Goal: Task Accomplishment & Management: Use online tool/utility

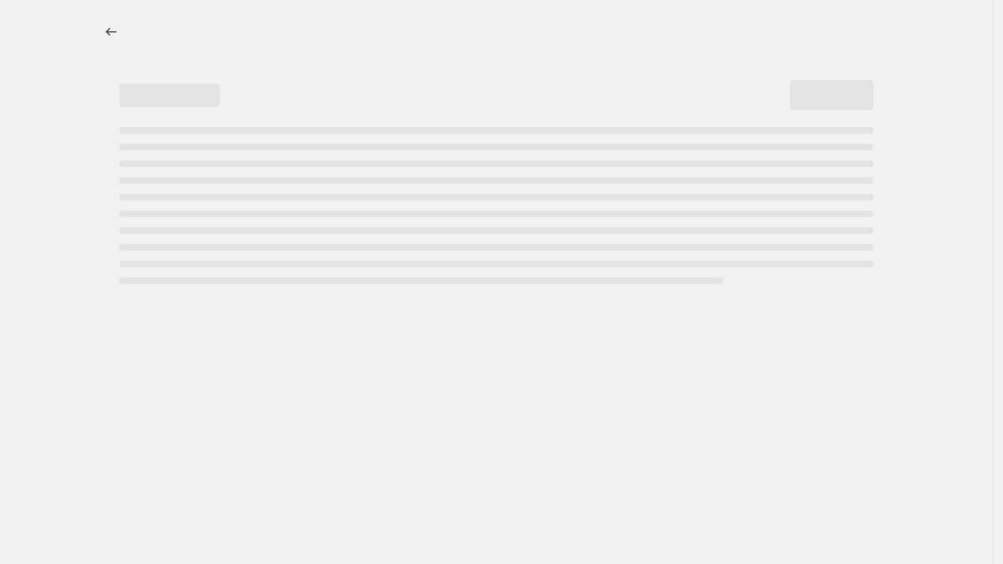
select select "percentage"
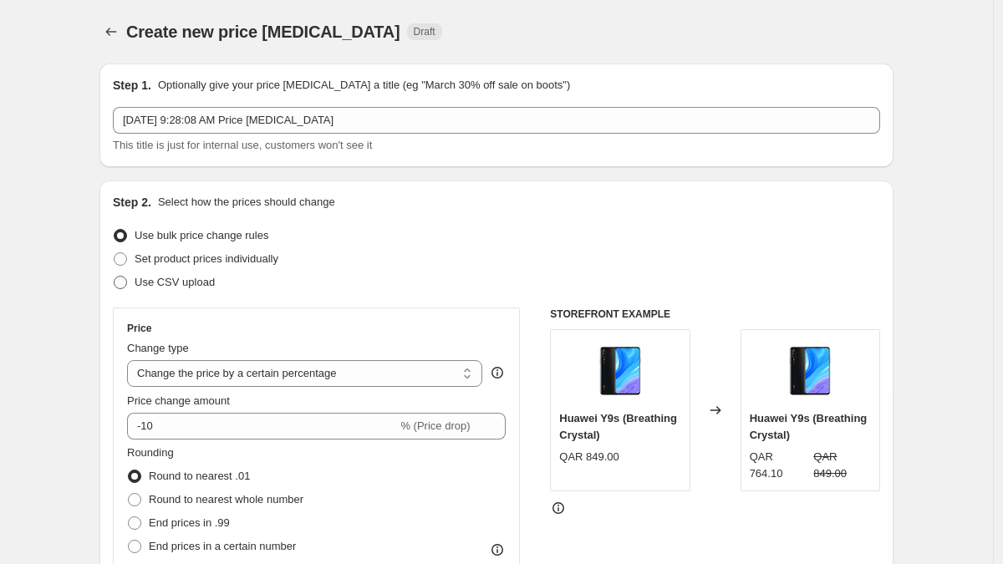
click at [196, 280] on span "Use CSV upload" at bounding box center [175, 282] width 80 height 13
click at [115, 277] on input "Use CSV upload" at bounding box center [114, 276] width 1 height 1
radio input "true"
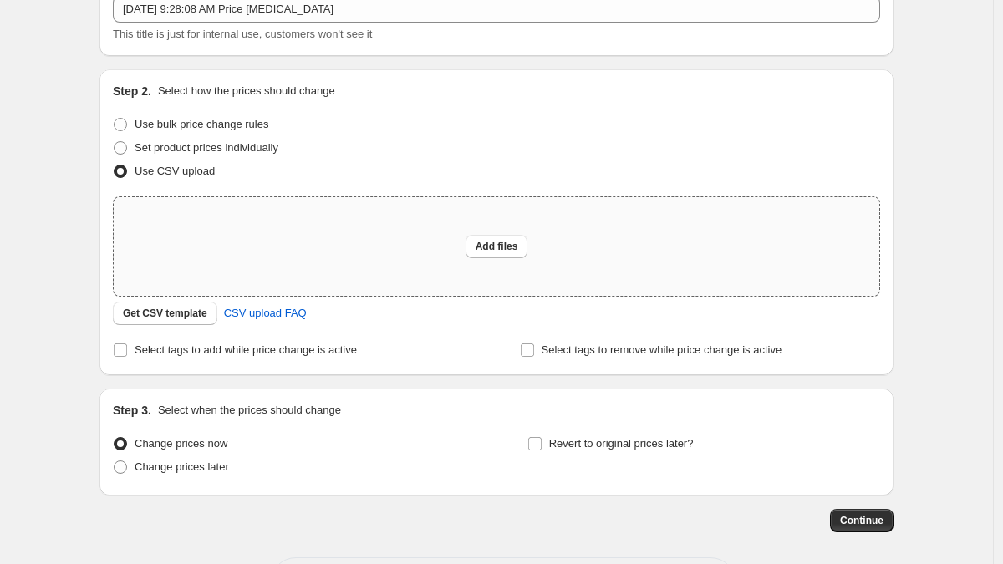
scroll to position [181, 0]
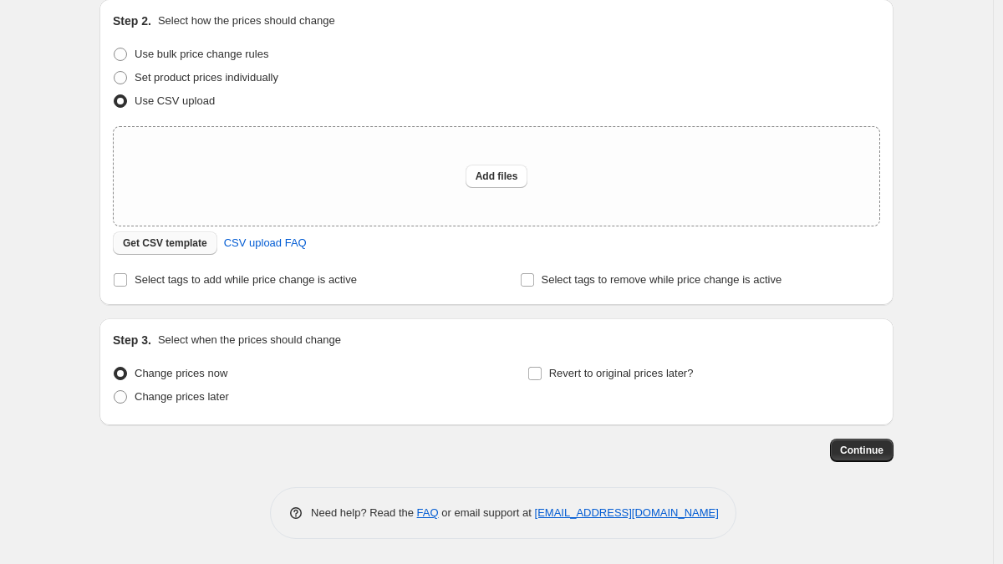
click at [150, 251] on button "Get CSV template" at bounding box center [165, 243] width 105 height 23
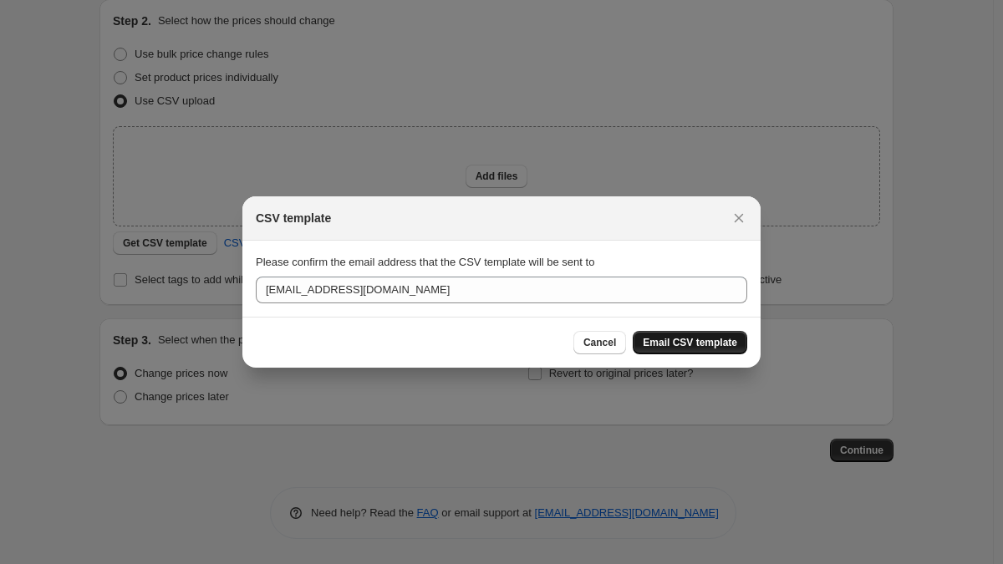
click at [655, 342] on span "Email CSV template" at bounding box center [690, 342] width 94 height 13
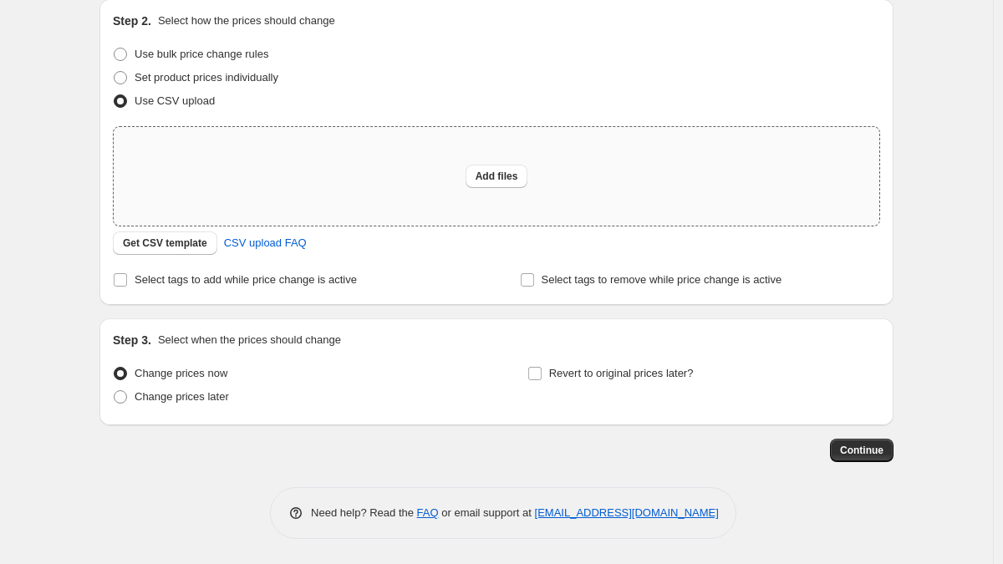
scroll to position [0, 0]
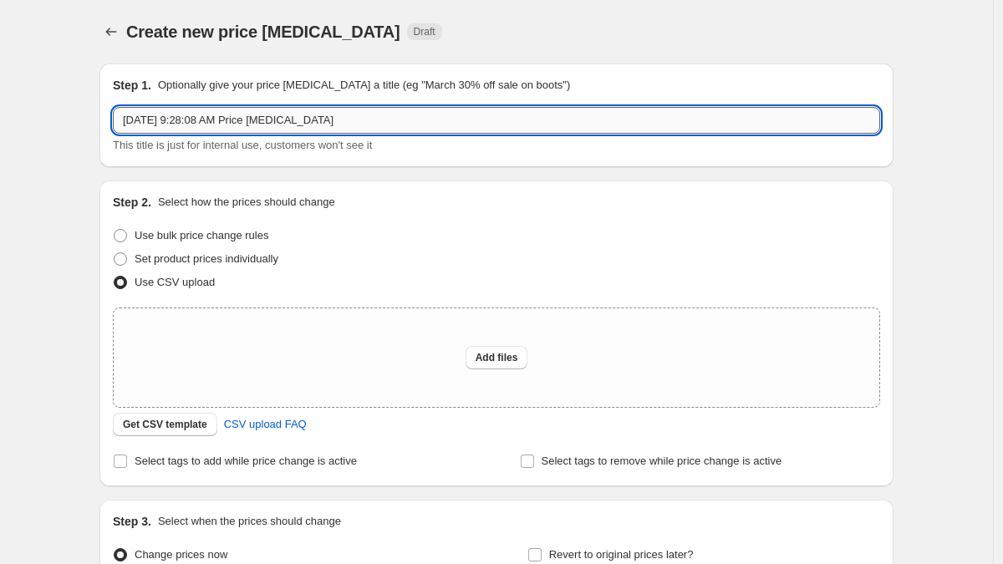
click at [359, 115] on input "Aug 14, 2025, 9:28:08 AM Price change job" at bounding box center [497, 120] width 768 height 27
paste input "BTS CAMPAGIN 14th Aug – 13th Sept"
click at [147, 117] on input "BTS CAMPAGIN 14th Aug – 13th Sept" at bounding box center [497, 120] width 768 height 27
click at [160, 123] on input "BTS iPad CAMPAGIN 14th Aug – 13th Sept" at bounding box center [497, 120] width 768 height 27
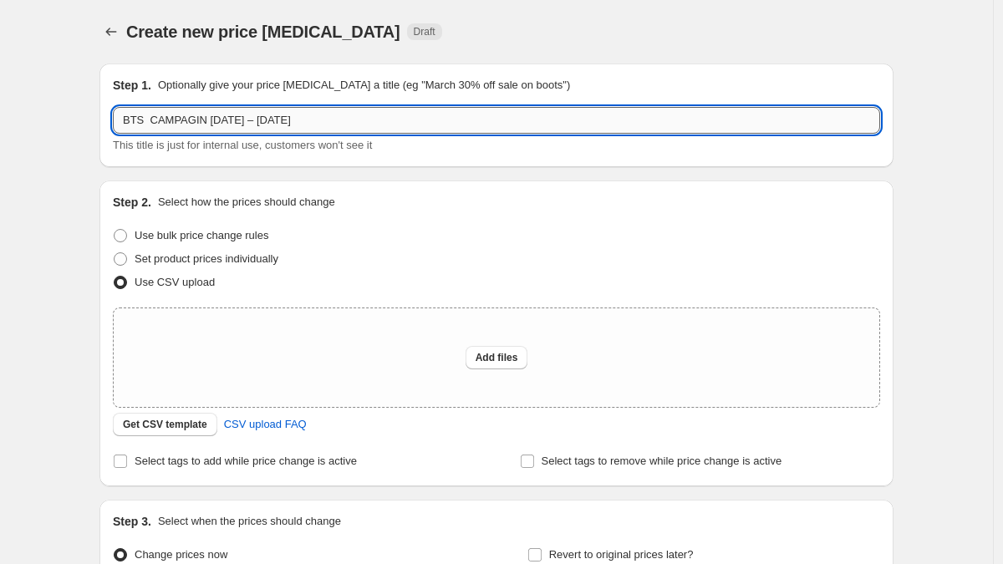
click at [386, 113] on input "BTS CAMPAGIN 14th Aug – 13th Sept" at bounding box center [497, 120] width 768 height 27
paste input "iPad"
type input "BTS CAMPAGIN 14th Aug – 13th Sept iPad"
click at [251, 339] on div "Add files" at bounding box center [497, 358] width 766 height 99
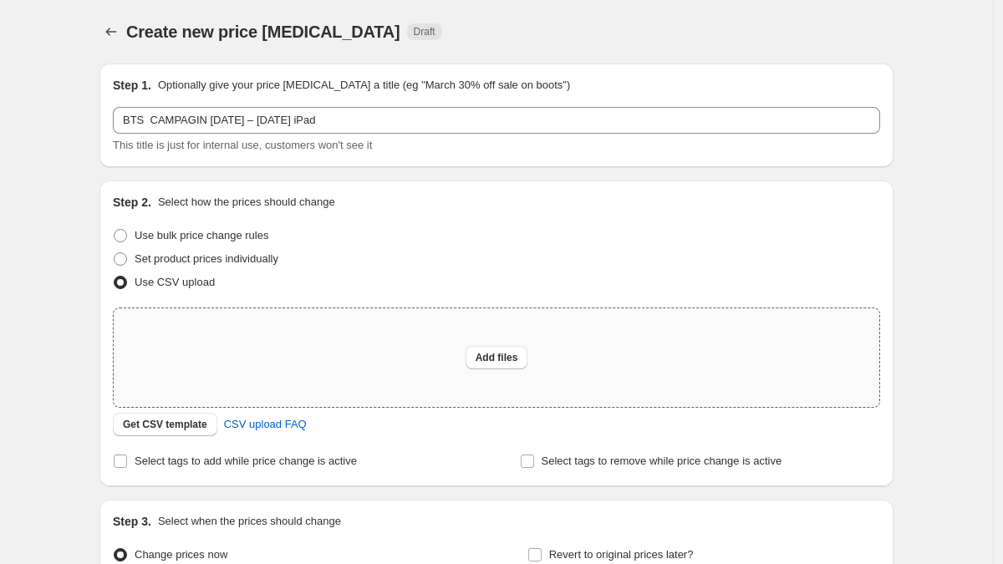
type input "C:\fakepath\BTS CAMPAGIN 14th Aug – 13th Sept.csv"
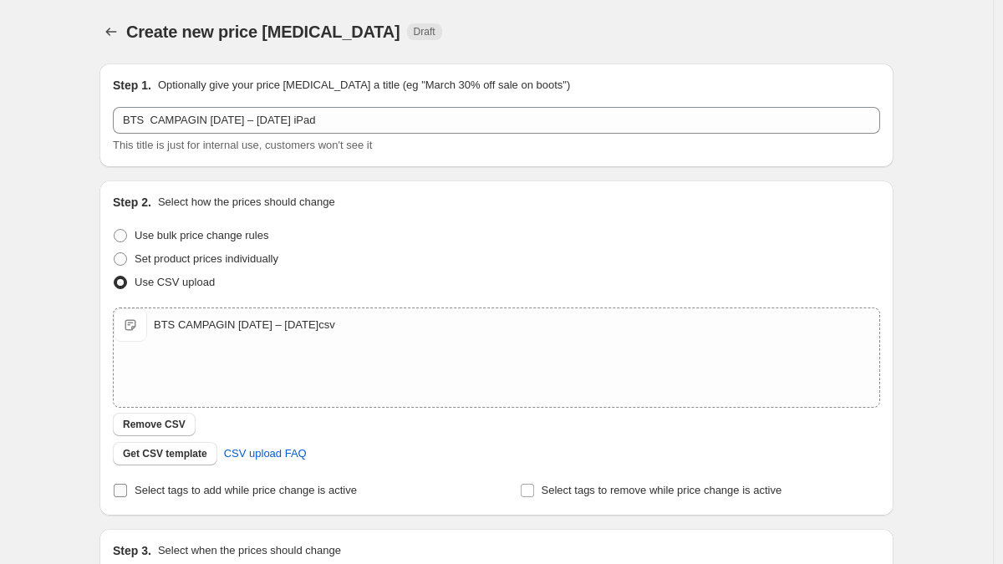
click at [207, 494] on span "Select tags to add while price change is active" at bounding box center [246, 490] width 222 height 13
click at [127, 494] on input "Select tags to add while price change is active" at bounding box center [120, 490] width 13 height 13
checkbox input "true"
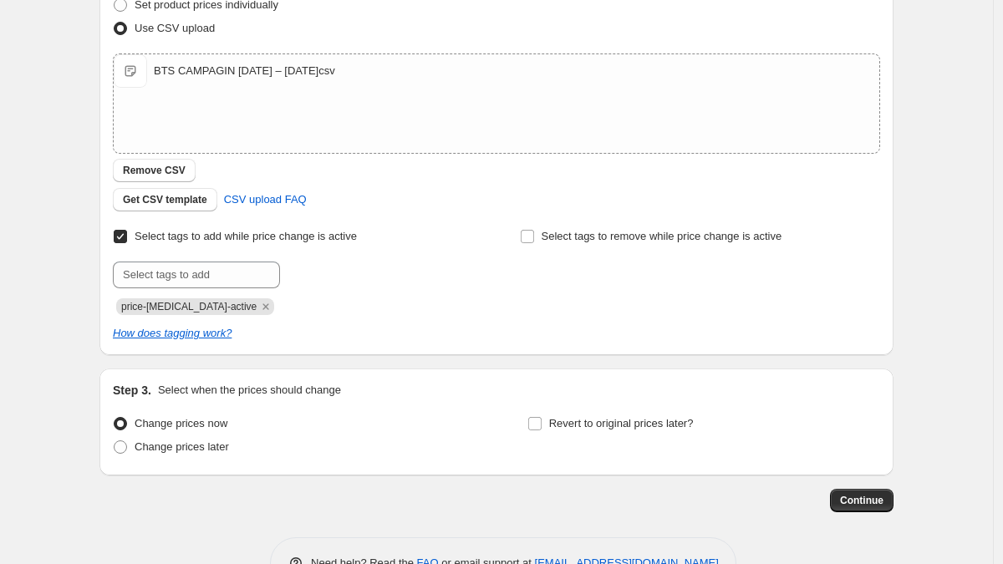
scroll to position [304, 0]
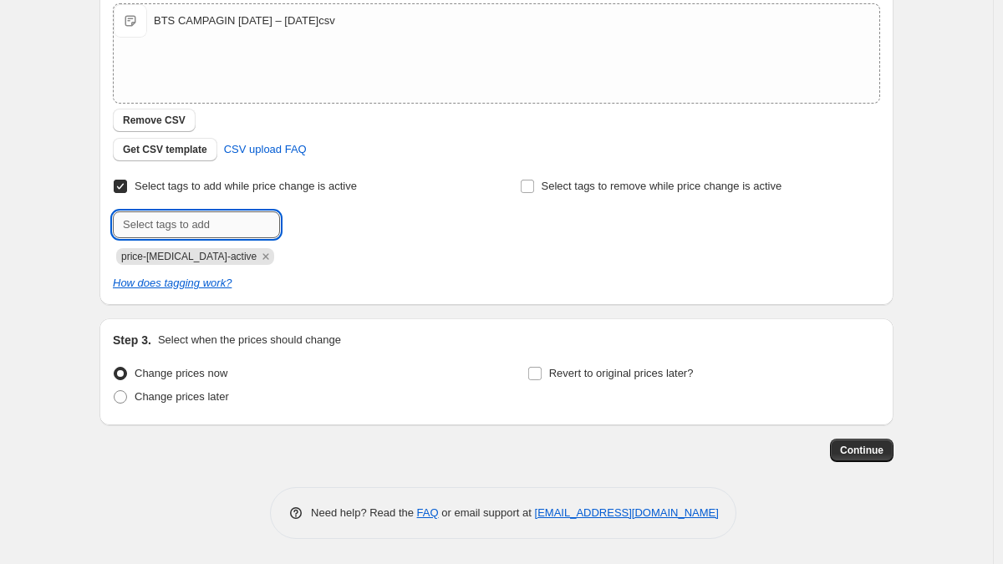
click at [194, 217] on input "text" at bounding box center [196, 225] width 167 height 27
paste input "BTS CAMPAIGN [DATE] – [DATE]"
type input "BTS CAMPAIGN [DATE] – [DATE]"
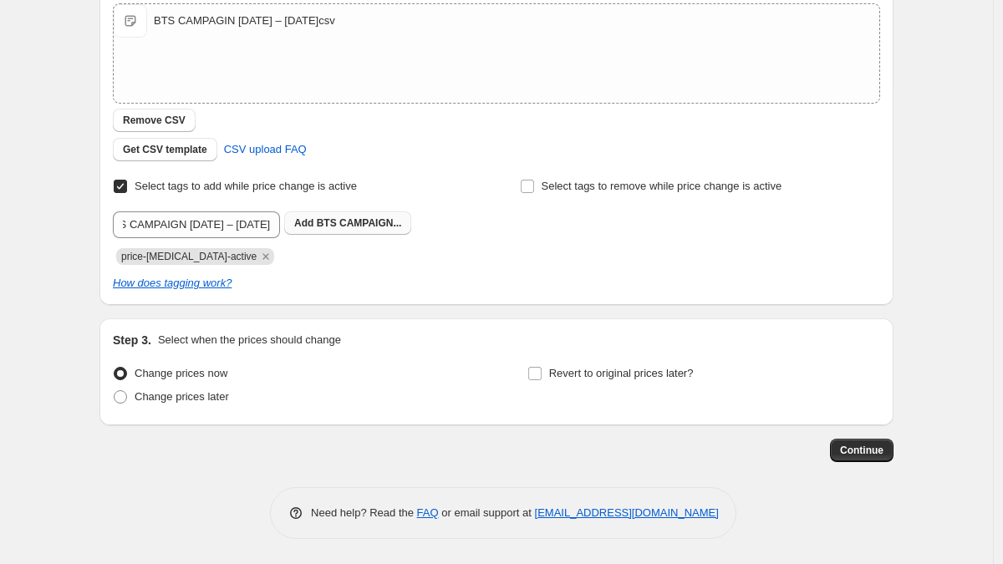
scroll to position [0, 0]
click at [341, 226] on span "BTS CAMPAIGN..." at bounding box center [359, 223] width 85 height 12
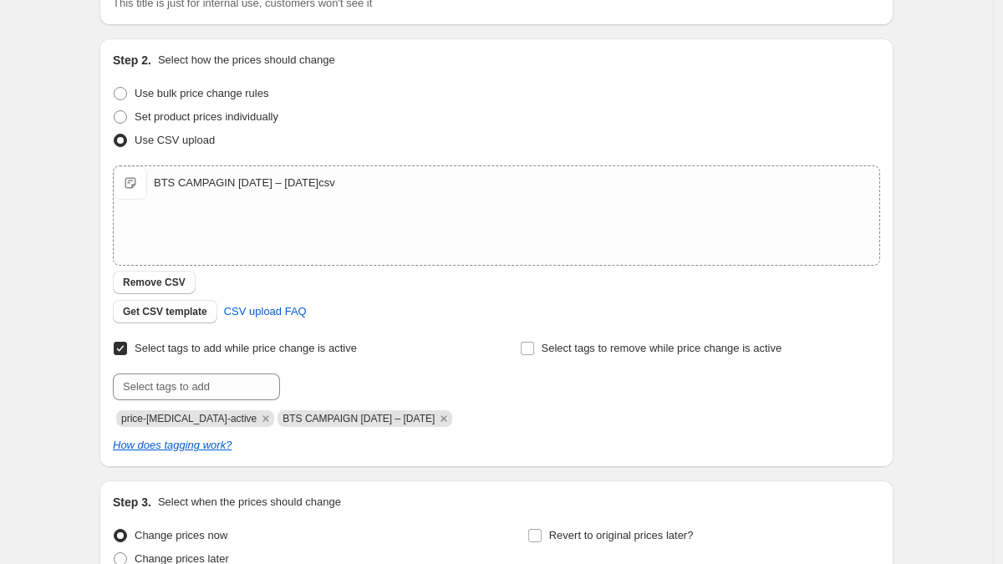
scroll to position [304, 0]
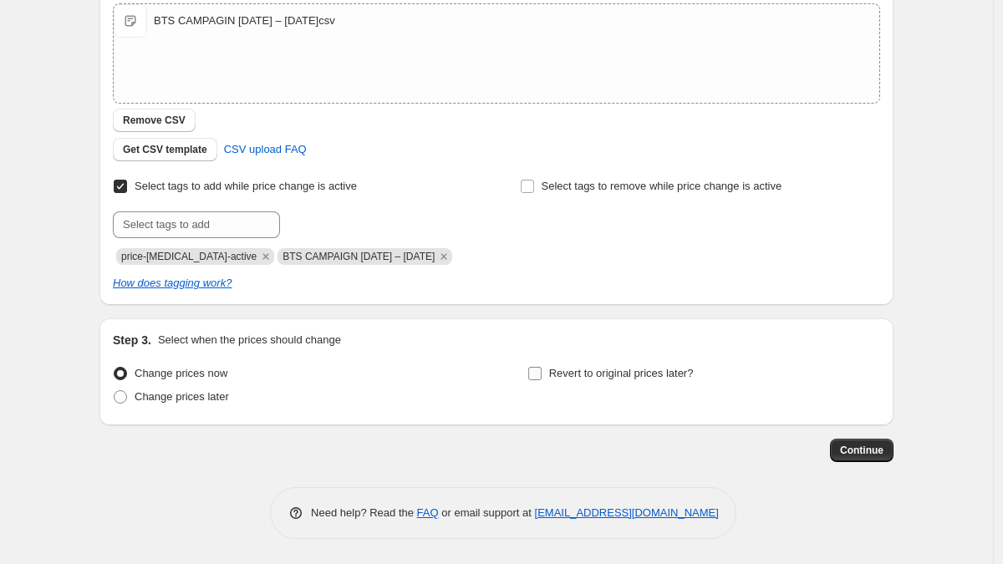
click at [538, 370] on input "Revert to original prices later?" at bounding box center [534, 373] width 13 height 13
checkbox input "true"
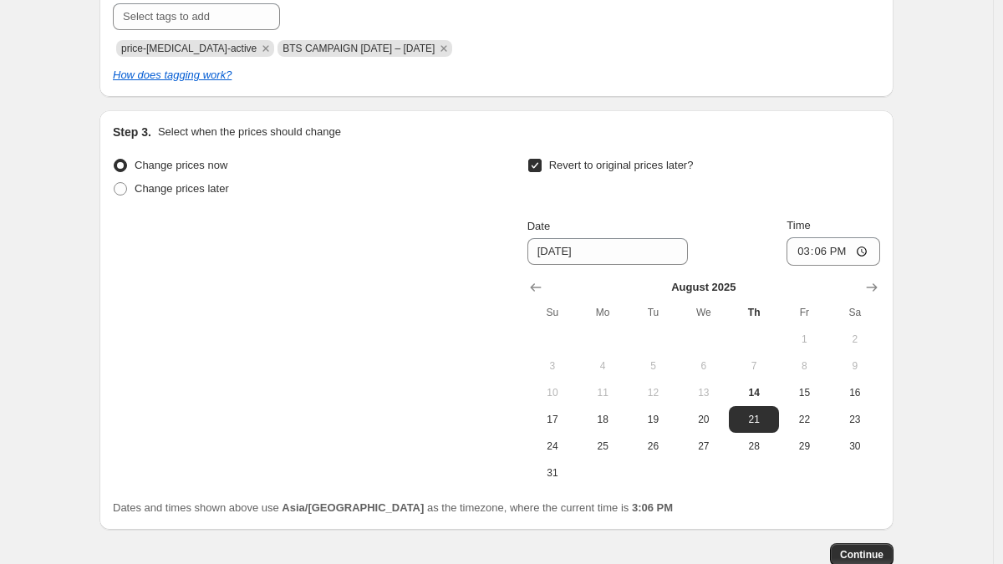
scroll to position [617, 0]
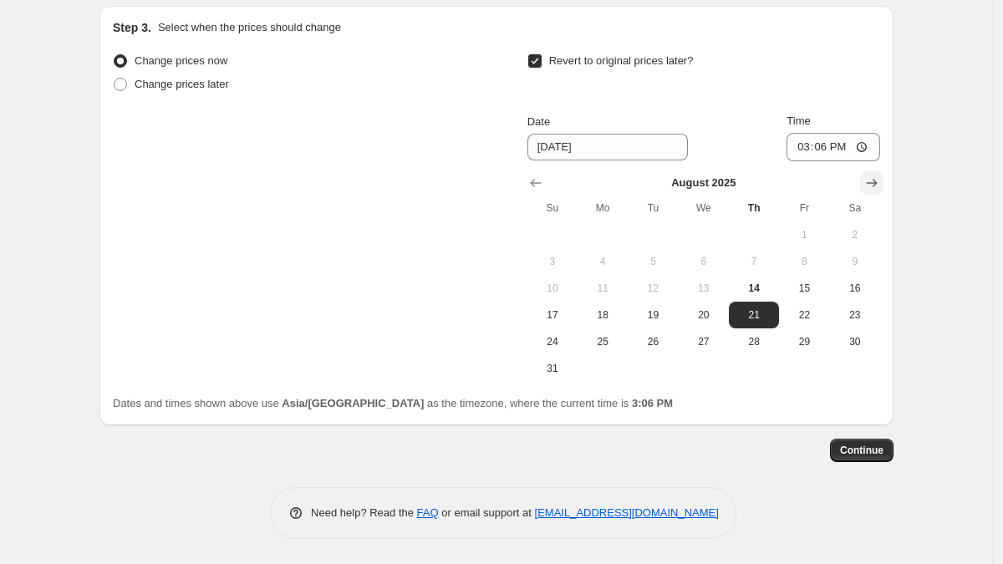
click at [864, 183] on icon "Show next month, September 2025" at bounding box center [872, 183] width 17 height 17
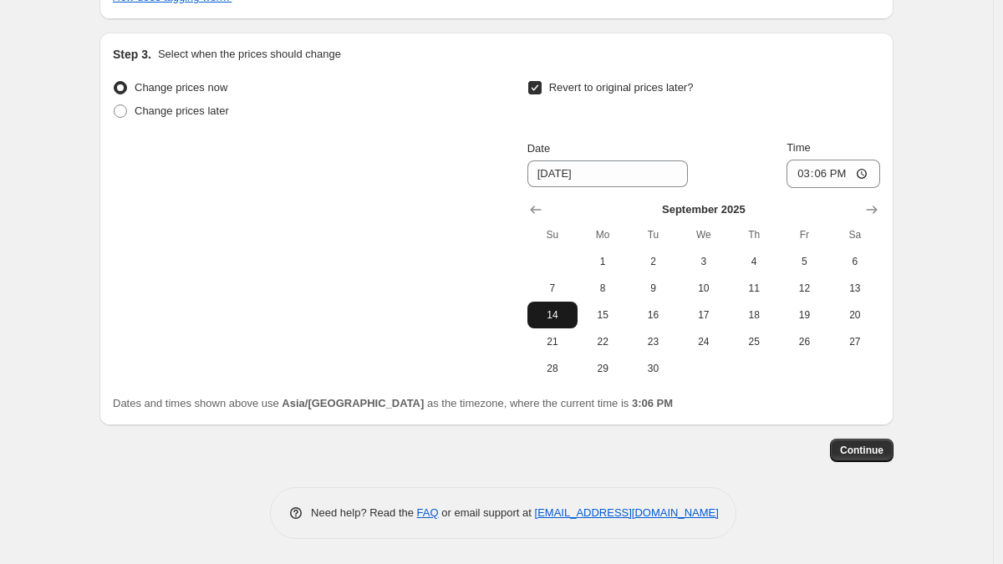
click at [563, 309] on span "14" at bounding box center [552, 315] width 37 height 13
type input "[DATE]"
click at [793, 175] on input "15:06" at bounding box center [834, 174] width 94 height 28
type input "00:00"
click at [835, 447] on button "Continue" at bounding box center [862, 450] width 64 height 23
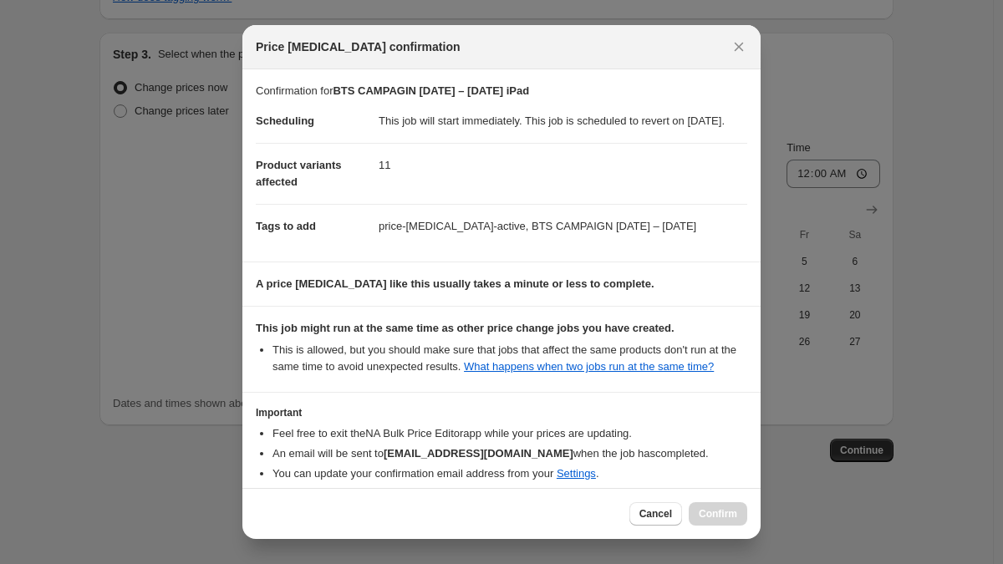
scroll to position [112, 0]
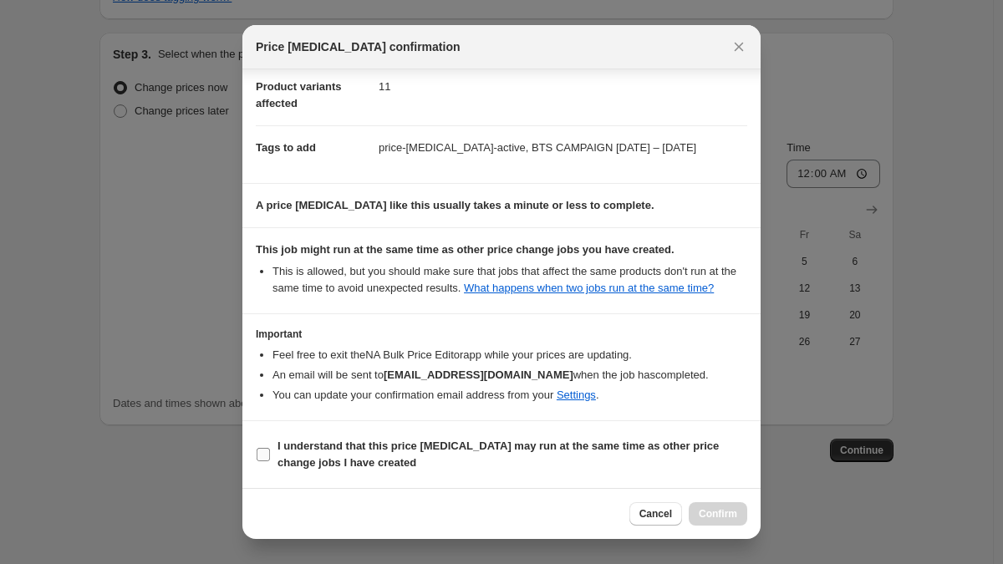
click at [534, 456] on span "I understand that this price change job may run at the same time as other price…" at bounding box center [513, 454] width 470 height 33
click at [270, 456] on input "I understand that this price change job may run at the same time as other price…" at bounding box center [263, 454] width 13 height 13
checkbox input "true"
click at [709, 513] on span "Confirm" at bounding box center [718, 514] width 38 height 13
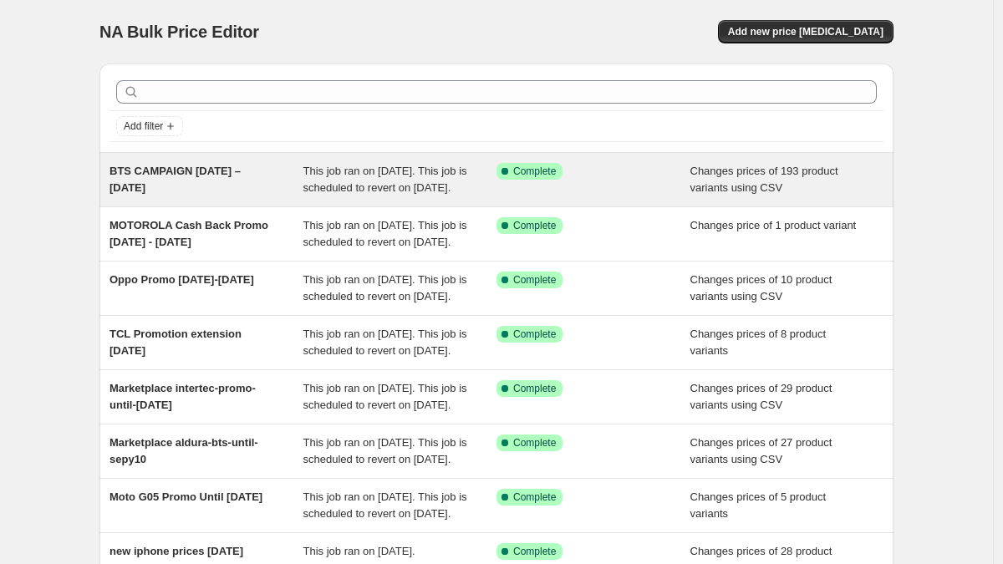
click at [191, 177] on div "BTS CAMPAIGN [DATE] – [DATE]" at bounding box center [207, 179] width 194 height 33
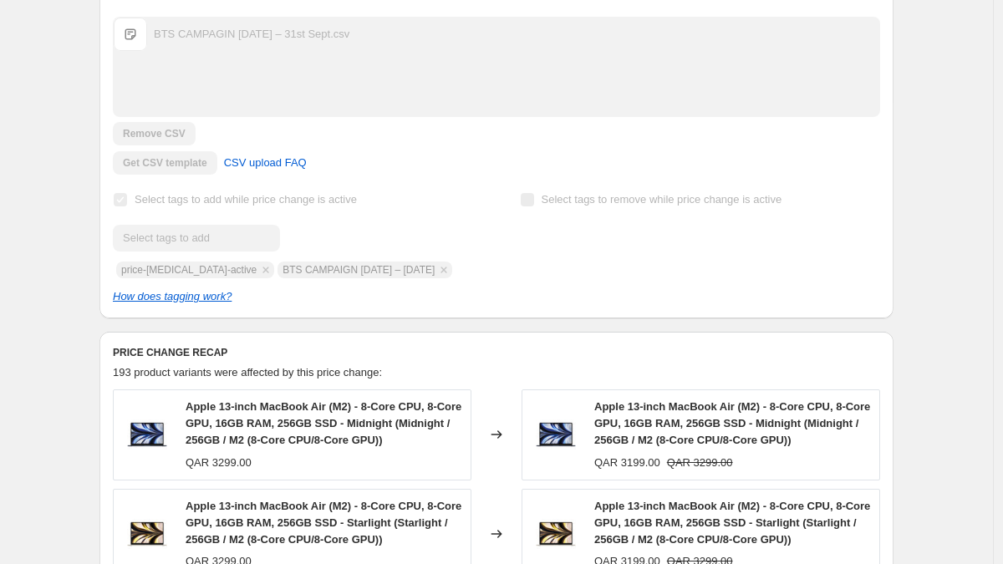
scroll to position [480, 0]
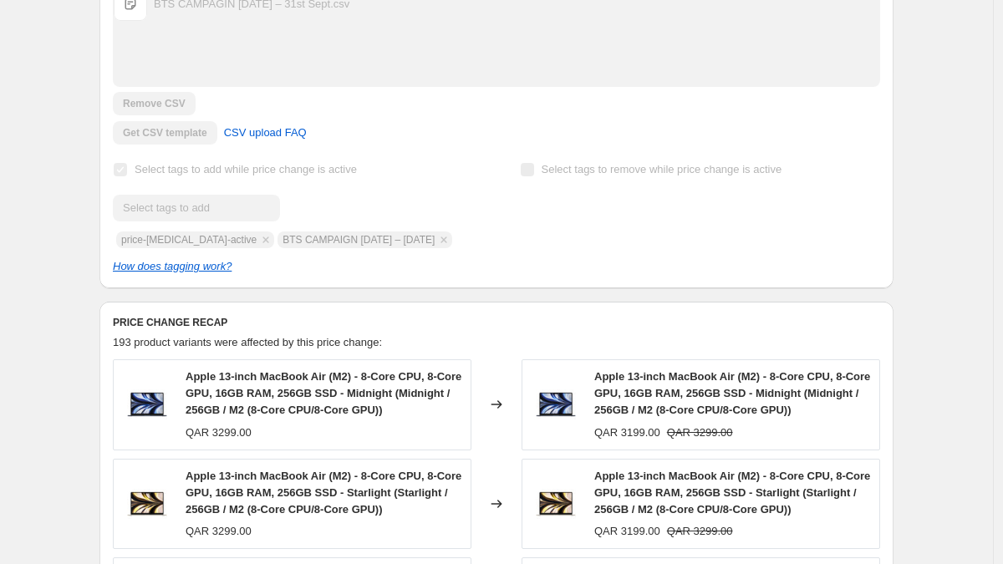
click at [382, 247] on div "Submit price-[MEDICAL_DATA]-active BTS CAMPAIGN [DATE] – [DATE]" at bounding box center [293, 222] width 360 height 54
click at [382, 248] on div "Submit price-[MEDICAL_DATA]-active BTS CAMPAIGN [DATE] – [DATE]" at bounding box center [293, 222] width 360 height 54
copy span "BTS CAMPAIGN [DATE] – [DATE]"
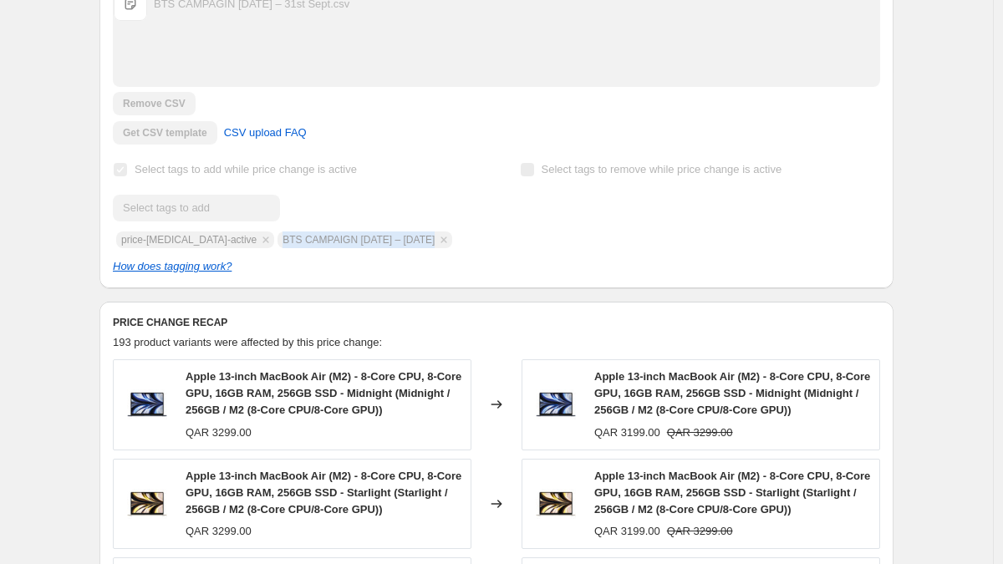
copy span "BTS CAMPAIGN [DATE] – [DATE]"
